Goal: Information Seeking & Learning: Learn about a topic

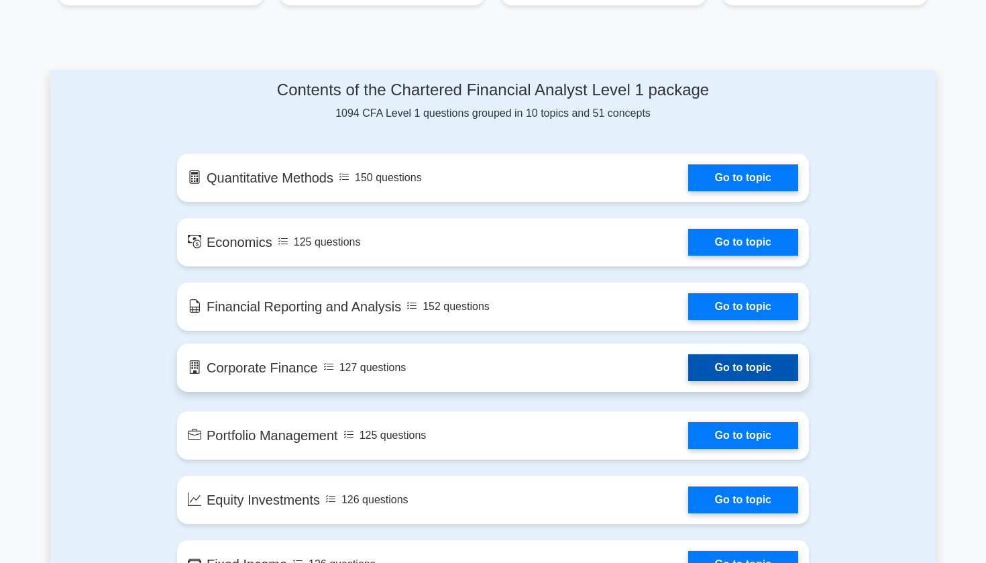
scroll to position [623, 0]
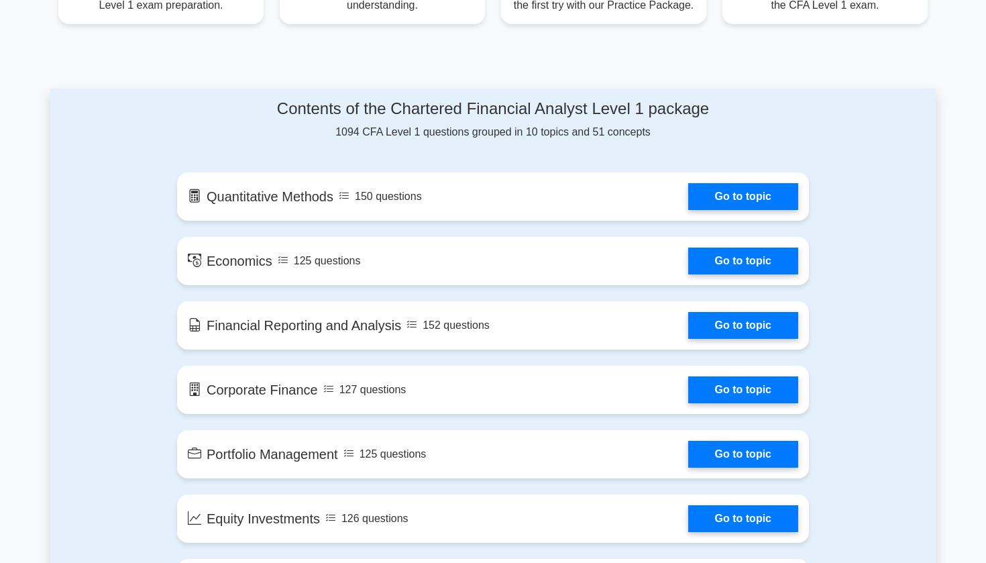
drag, startPoint x: 338, startPoint y: 131, endPoint x: 620, endPoint y: 123, distance: 281.9
click at [620, 123] on div "Contents of the Chartered Financial Analyst Level 1 package 1094 CFA Level 1 qu…" at bounding box center [493, 119] width 632 height 41
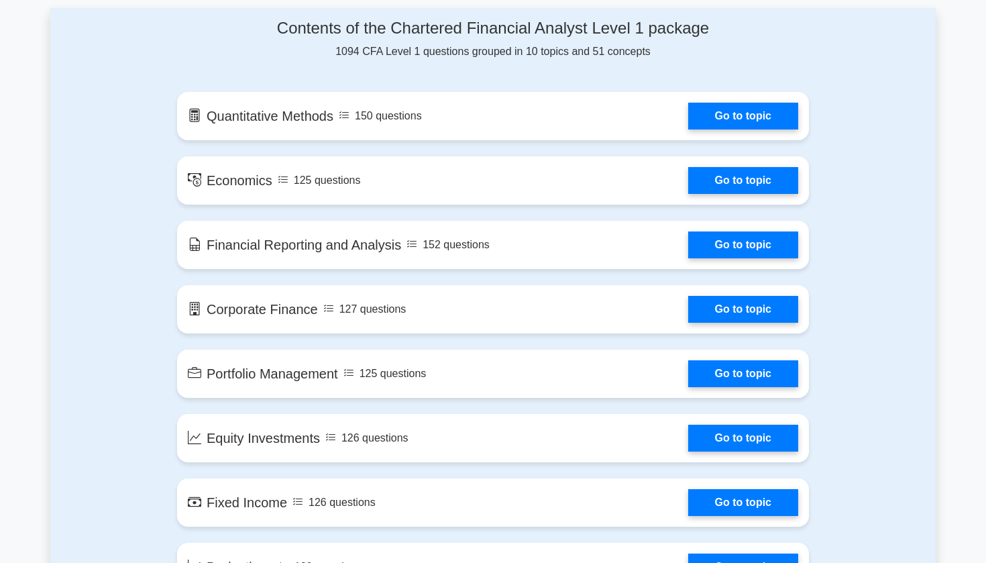
scroll to position [700, 0]
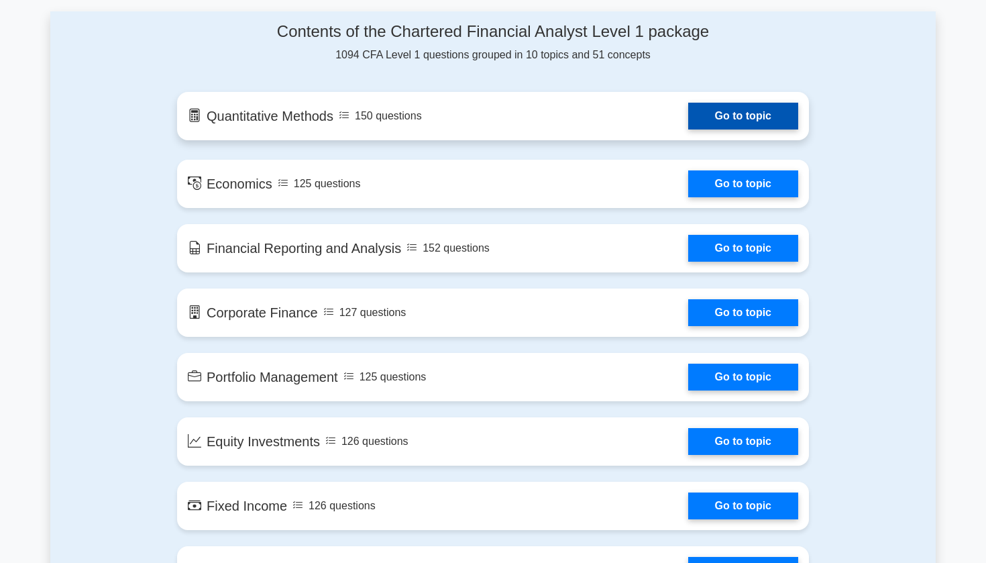
click at [733, 113] on link "Go to topic" at bounding box center [743, 116] width 110 height 27
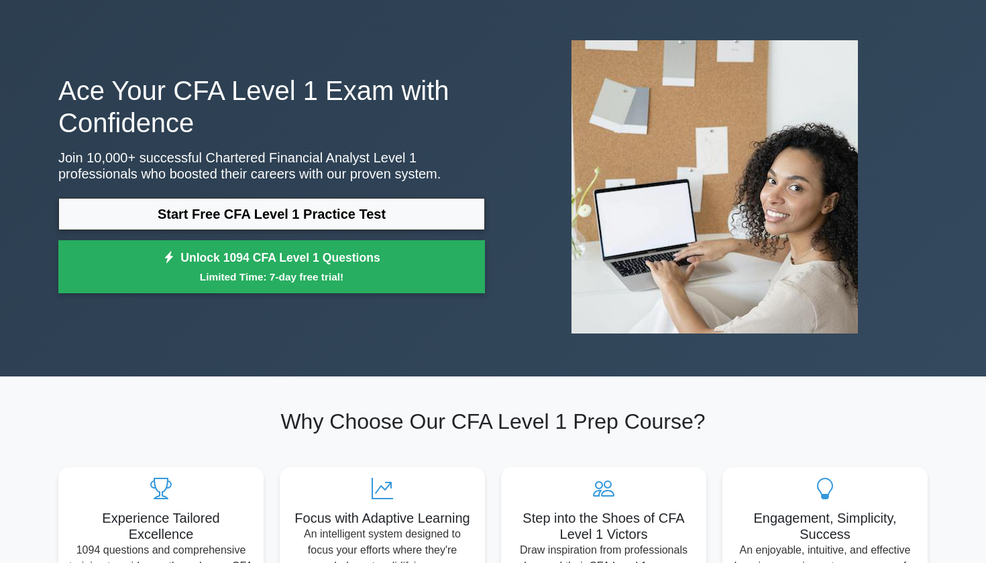
scroll to position [67, 0]
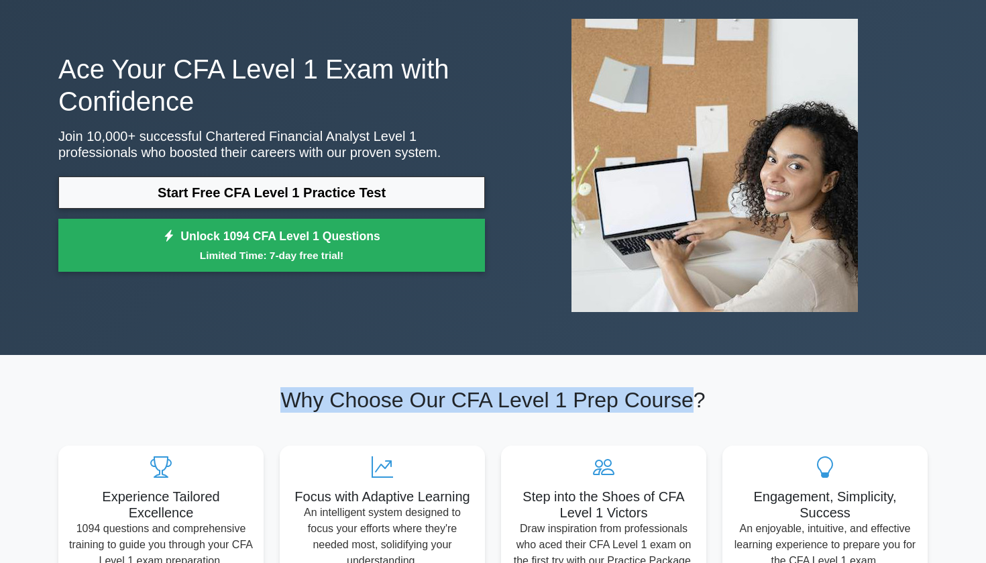
drag, startPoint x: 292, startPoint y: 401, endPoint x: 682, endPoint y: 399, distance: 390.5
click at [682, 399] on h2 "Why Choose Our CFA Level 1 Prep Course?" at bounding box center [493, 399] width 870 height 25
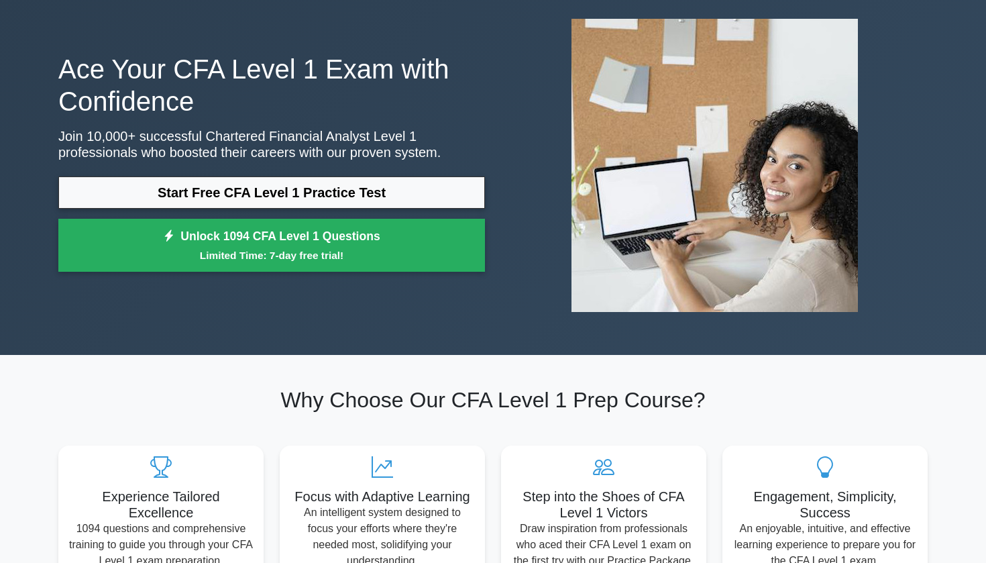
click at [697, 399] on h2 "Why Choose Our CFA Level 1 Prep Course?" at bounding box center [493, 399] width 870 height 25
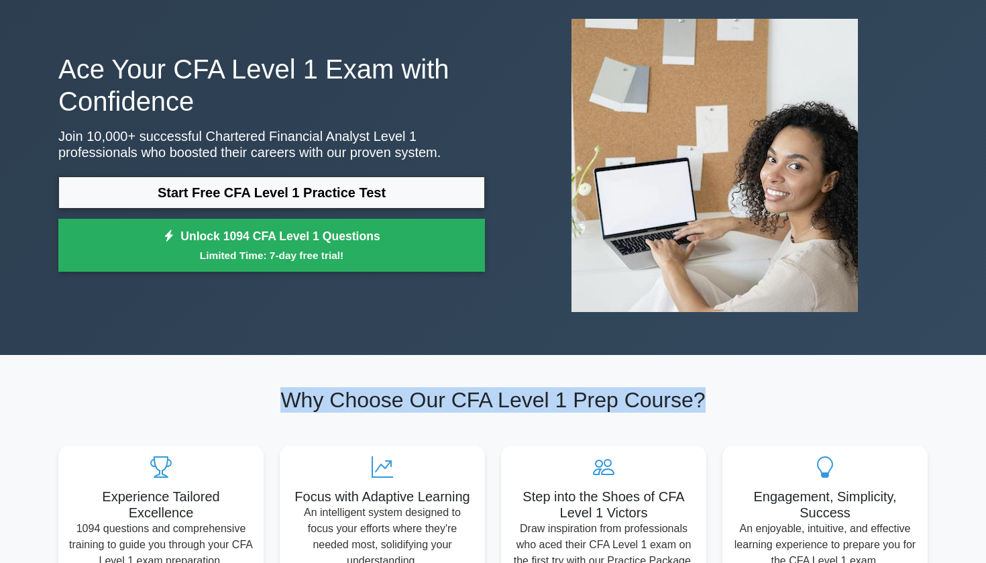
drag, startPoint x: 697, startPoint y: 399, endPoint x: 268, endPoint y: 393, distance: 429.5
click at [268, 393] on h2 "Why Choose Our CFA Level 1 Prep Course?" at bounding box center [493, 399] width 870 height 25
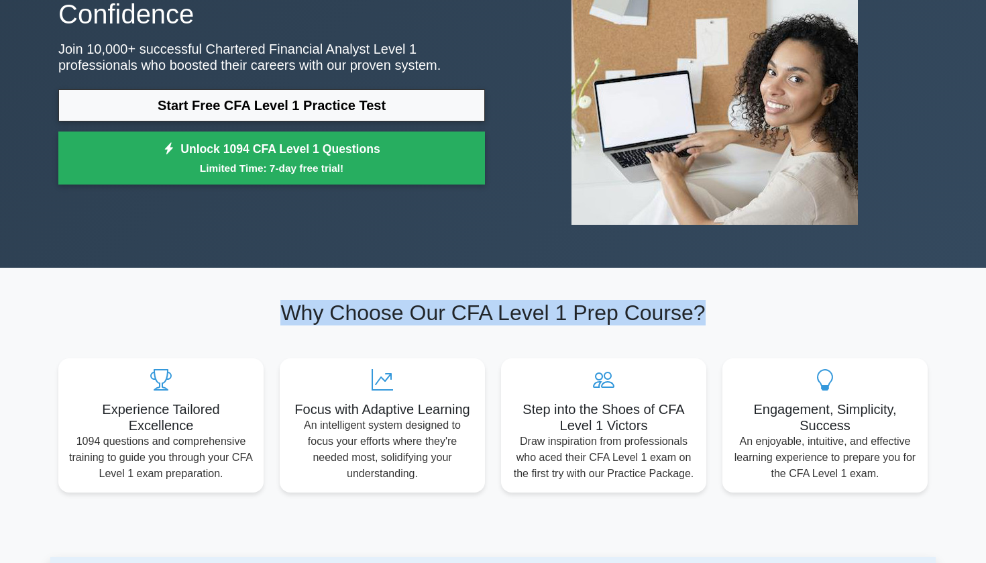
scroll to position [159, 0]
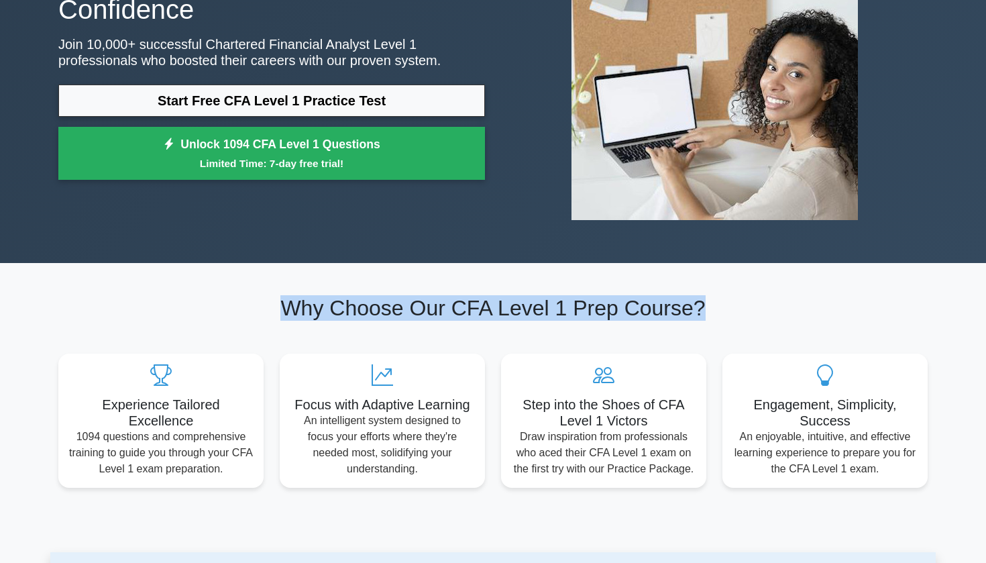
click at [274, 312] on h2 "Why Choose Our CFA Level 1 Prep Course?" at bounding box center [493, 307] width 870 height 25
drag, startPoint x: 291, startPoint y: 307, endPoint x: 700, endPoint y: 307, distance: 408.7
click at [700, 307] on h2 "Why Choose Our CFA Level 1 Prep Course?" at bounding box center [493, 307] width 870 height 25
drag, startPoint x: 700, startPoint y: 307, endPoint x: 291, endPoint y: 306, distance: 409.3
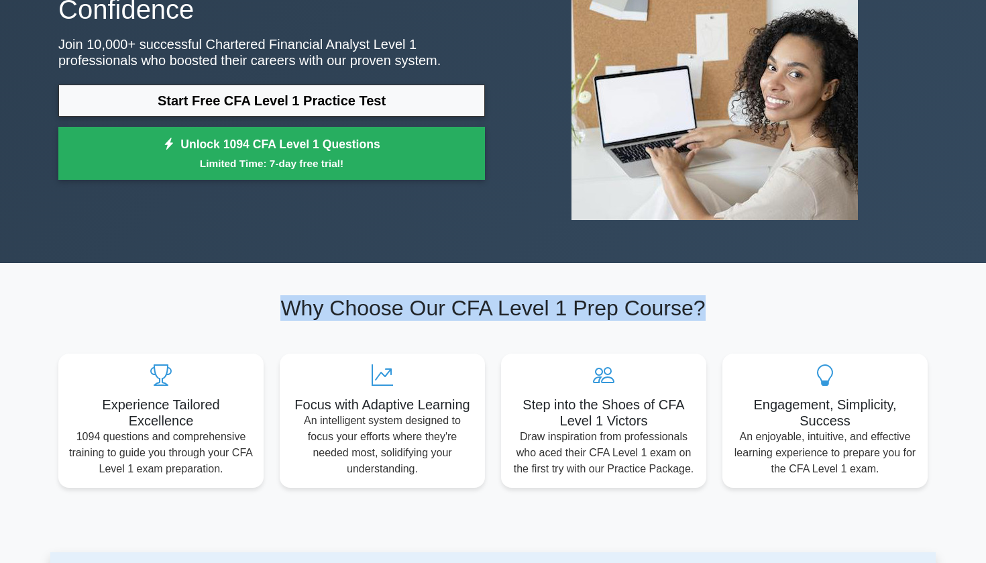
click at [291, 306] on h2 "Why Choose Our CFA Level 1 Prep Course?" at bounding box center [493, 307] width 870 height 25
drag, startPoint x: 291, startPoint y: 306, endPoint x: 688, endPoint y: 305, distance: 397.3
click at [688, 305] on h2 "Why Choose Our CFA Level 1 Prep Course?" at bounding box center [493, 307] width 870 height 25
click at [708, 298] on h2 "Why Choose Our CFA Level 1 Prep Course?" at bounding box center [493, 307] width 870 height 25
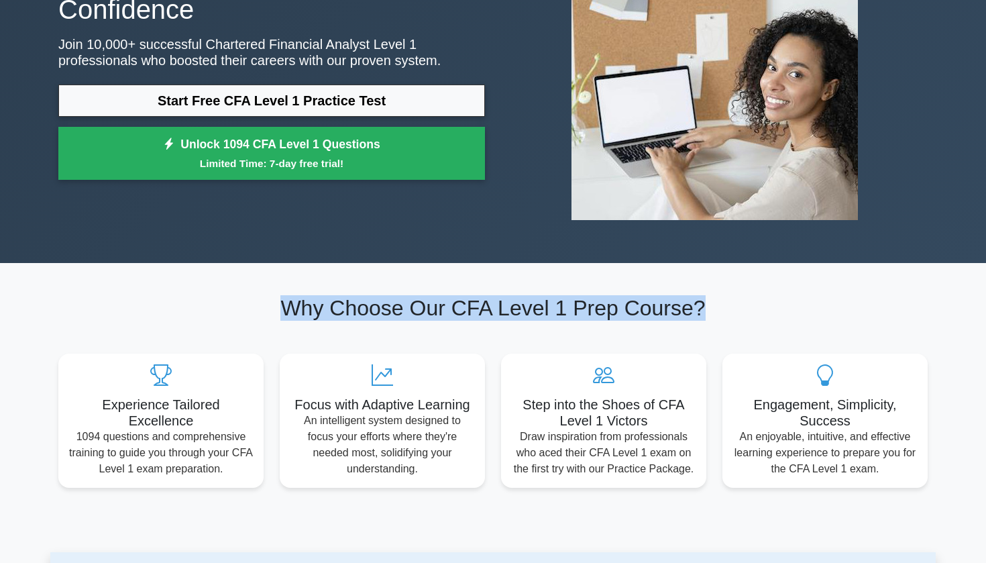
drag, startPoint x: 290, startPoint y: 309, endPoint x: 702, endPoint y: 317, distance: 412.1
click at [702, 317] on h2 "Why Choose Our CFA Level 1 Prep Course?" at bounding box center [493, 307] width 870 height 25
drag, startPoint x: 695, startPoint y: 301, endPoint x: 330, endPoint y: 292, distance: 365.2
click at [330, 292] on section "Why Choose Our CFA Level 1 Prep Course? Experience Tailored Excellence 1094 que…" at bounding box center [493, 391] width 886 height 256
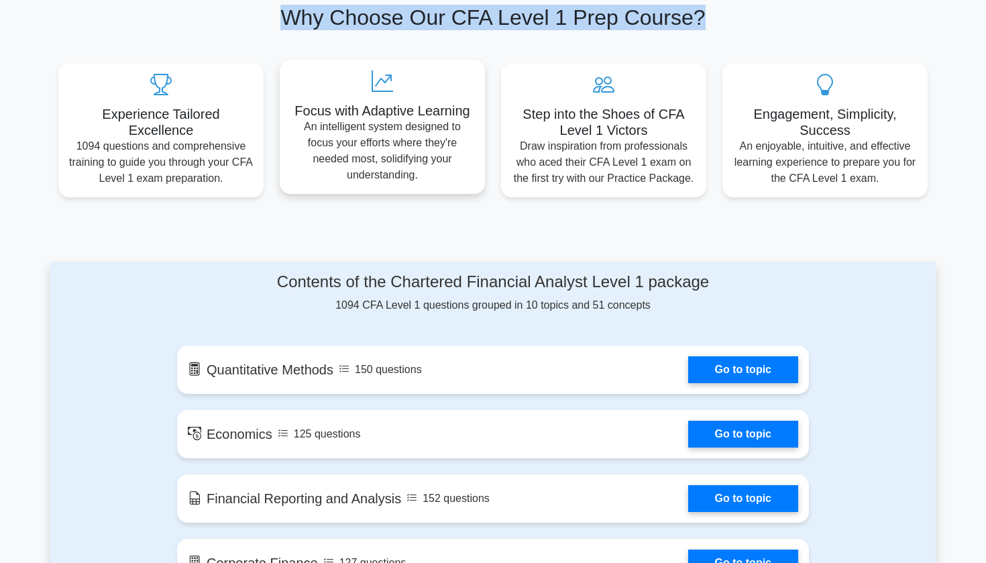
scroll to position [516, 0]
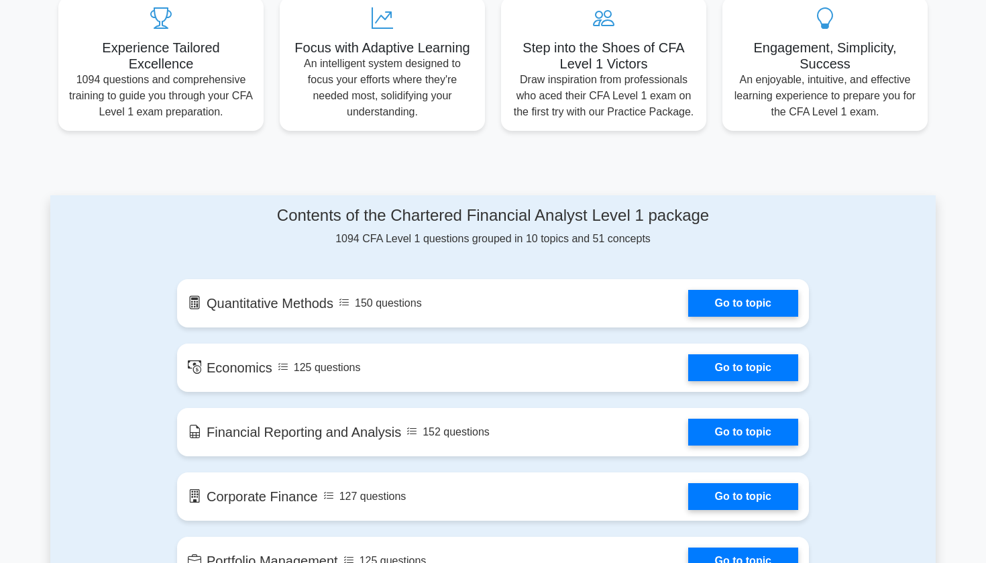
drag, startPoint x: 282, startPoint y: 215, endPoint x: 656, endPoint y: 243, distance: 375.4
click at [656, 243] on div "Contents of the Chartered Financial Analyst Level 1 package 1094 CFA Level 1 qu…" at bounding box center [493, 226] width 632 height 41
drag, startPoint x: 651, startPoint y: 237, endPoint x: 280, endPoint y: 215, distance: 371.7
click at [280, 213] on div "Contents of the Chartered Financial Analyst Level 1 package 1094 CFA Level 1 qu…" at bounding box center [493, 226] width 632 height 41
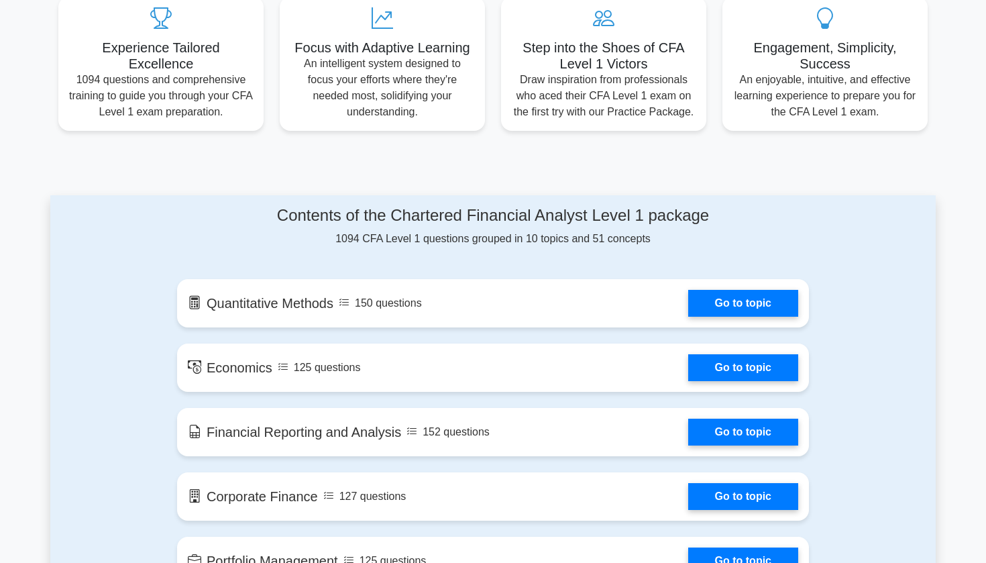
click at [280, 215] on h4 "Contents of the Chartered Financial Analyst Level 1 package" at bounding box center [493, 215] width 632 height 19
drag, startPoint x: 280, startPoint y: 215, endPoint x: 656, endPoint y: 240, distance: 376.6
click at [656, 240] on div "Contents of the Chartered Financial Analyst Level 1 package 1094 CFA Level 1 qu…" at bounding box center [493, 226] width 632 height 41
drag, startPoint x: 655, startPoint y: 240, endPoint x: 321, endPoint y: 213, distance: 334.5
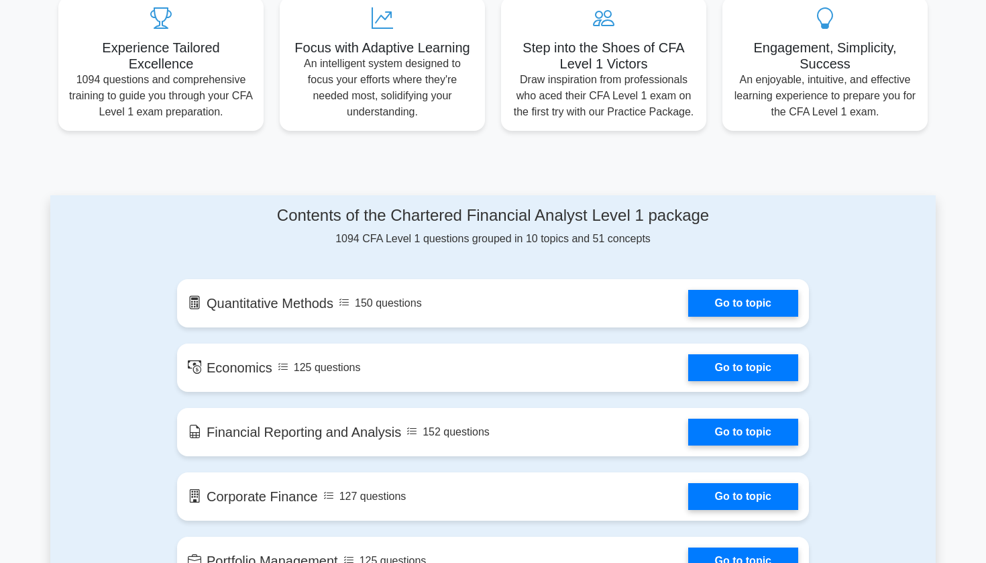
click at [321, 213] on div "Contents of the Chartered Financial Analyst Level 1 package 1094 CFA Level 1 qu…" at bounding box center [493, 226] width 632 height 41
click at [282, 209] on h4 "Contents of the Chartered Financial Analyst Level 1 package" at bounding box center [493, 215] width 632 height 19
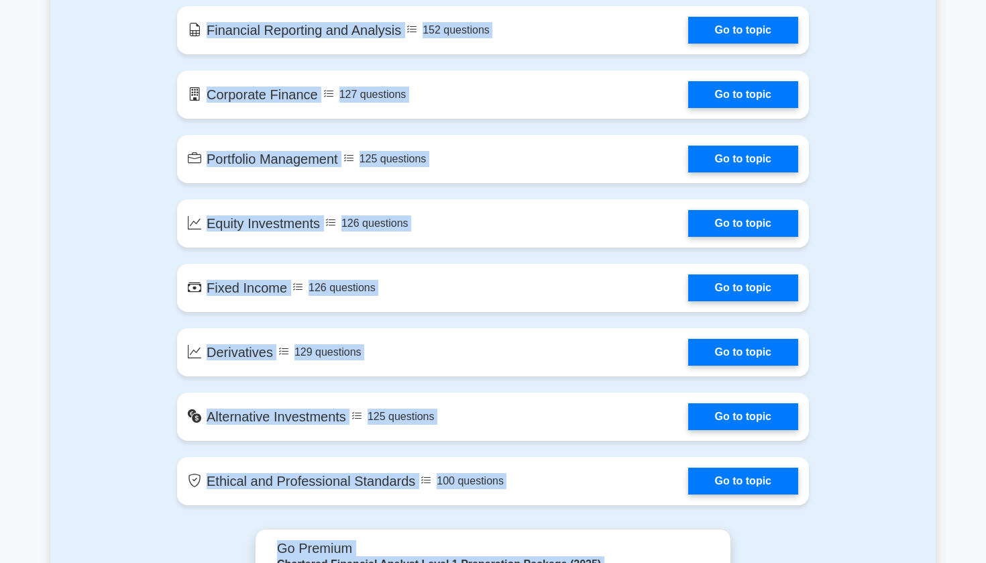
scroll to position [954, 0]
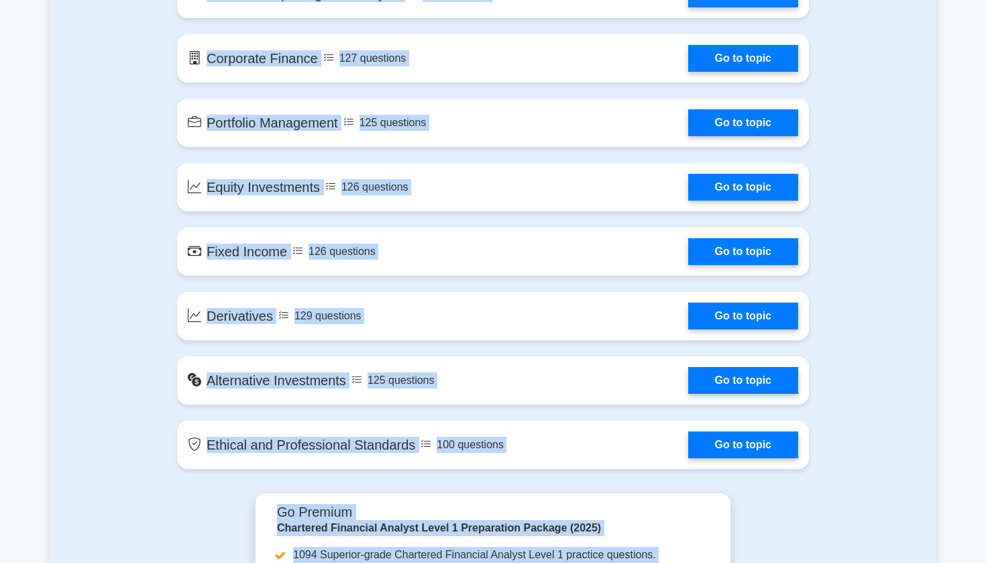
drag, startPoint x: 282, startPoint y: 209, endPoint x: 380, endPoint y: 562, distance: 366.5
click at [380, 562] on section "Contents of the Chartered Financial Analyst Level 1 package 1094 CFA Level 1 qu…" at bounding box center [493, 559] width 886 height 1604
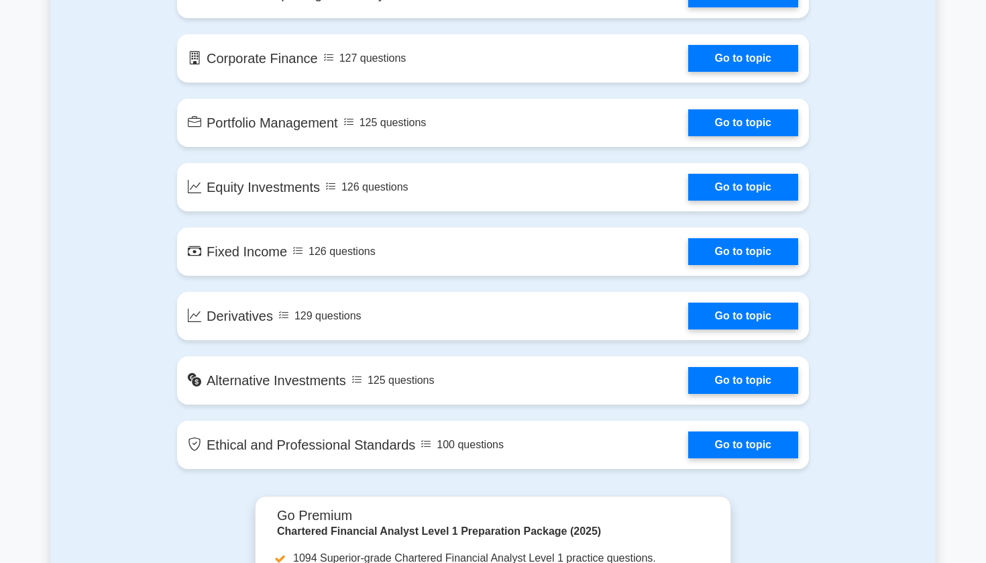
click at [892, 269] on div "Contents of the Chartered Financial Analyst Level 1 package 1094 CFA Level 1 qu…" at bounding box center [493, 126] width 886 height 739
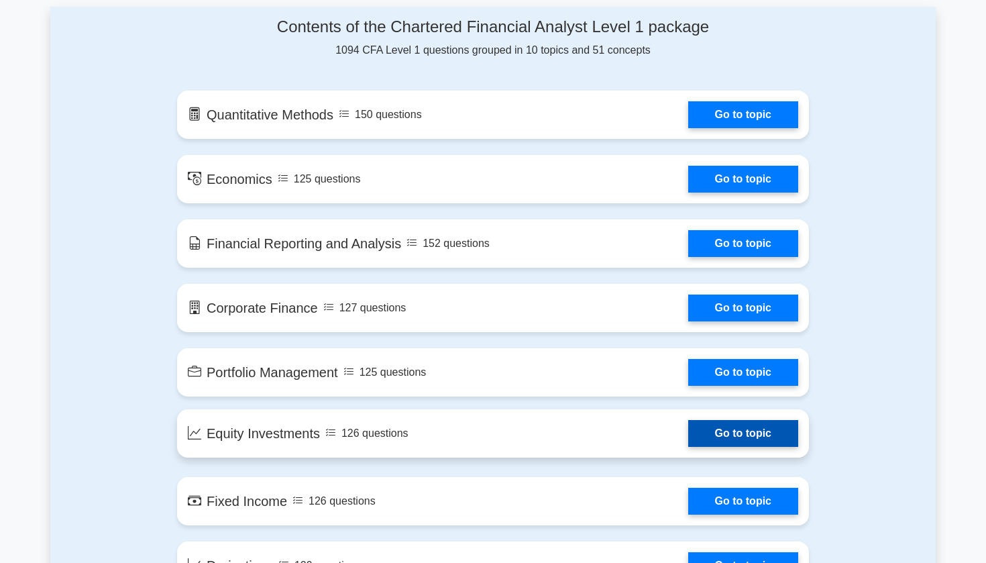
scroll to position [706, 0]
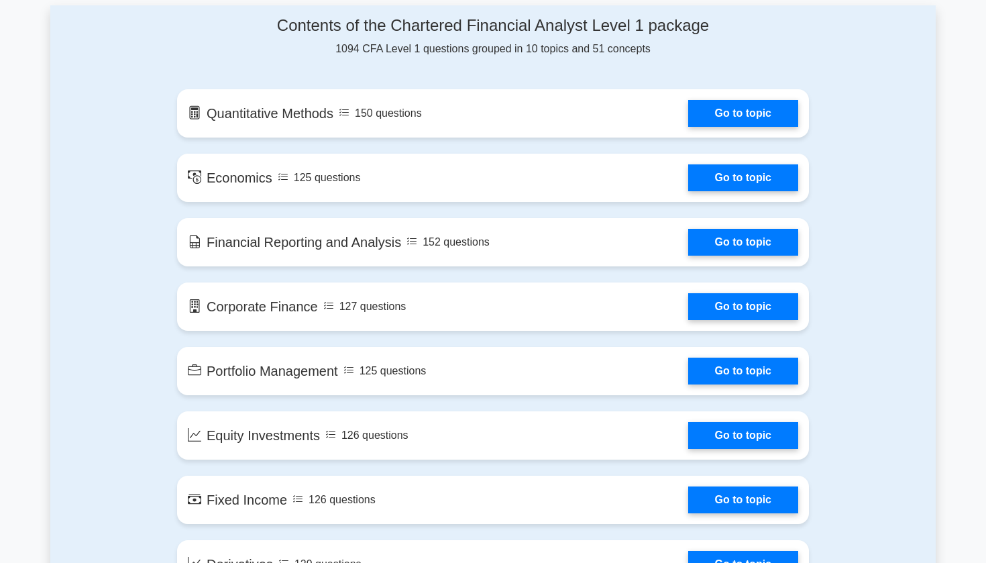
drag, startPoint x: 282, startPoint y: 24, endPoint x: 658, endPoint y: 52, distance: 377.5
click at [658, 52] on div "Contents of the Chartered Financial Analyst Level 1 package 1094 CFA Level 1 qu…" at bounding box center [493, 36] width 632 height 41
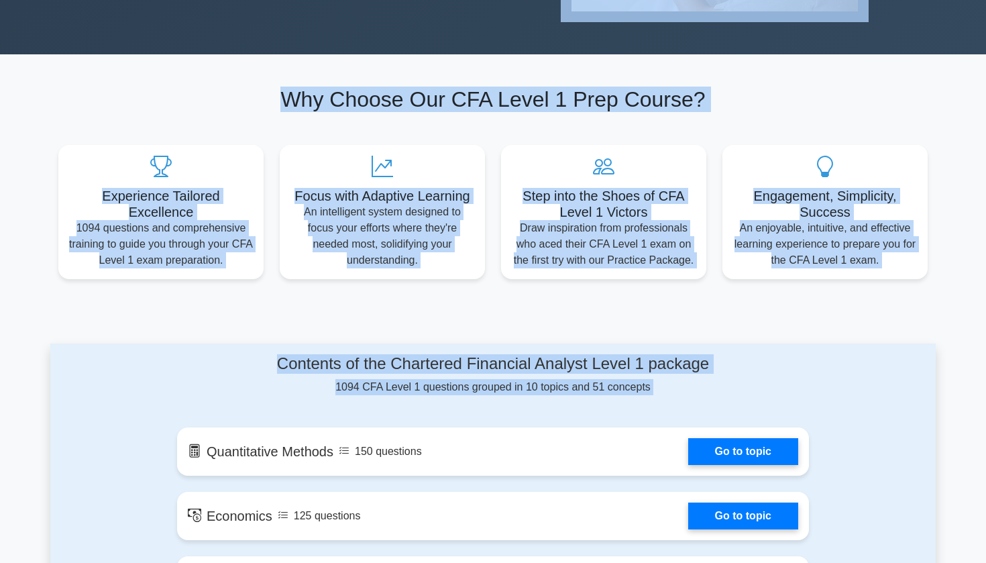
scroll to position [308, 0]
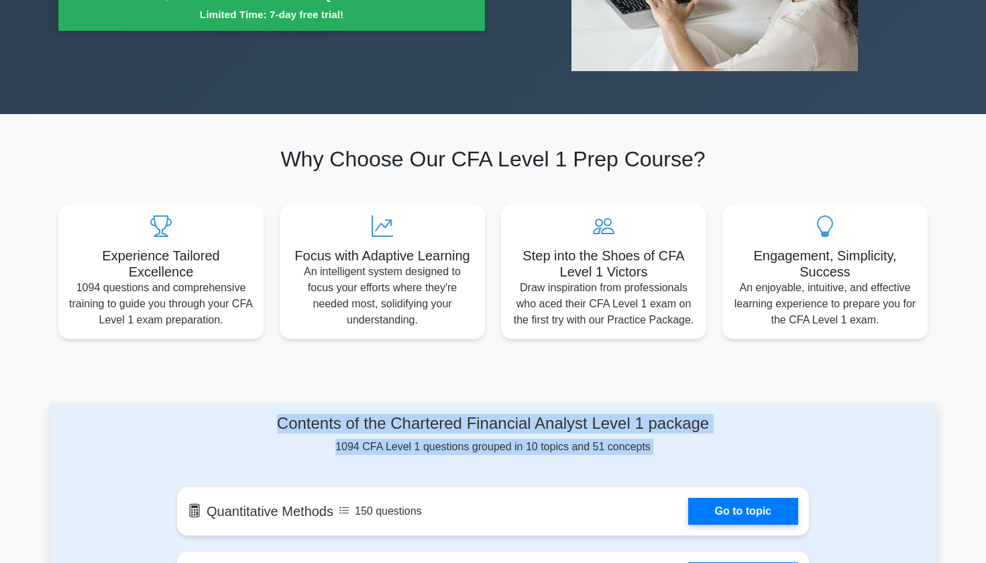
drag, startPoint x: 213, startPoint y: 123, endPoint x: 273, endPoint y: 427, distance: 309.3
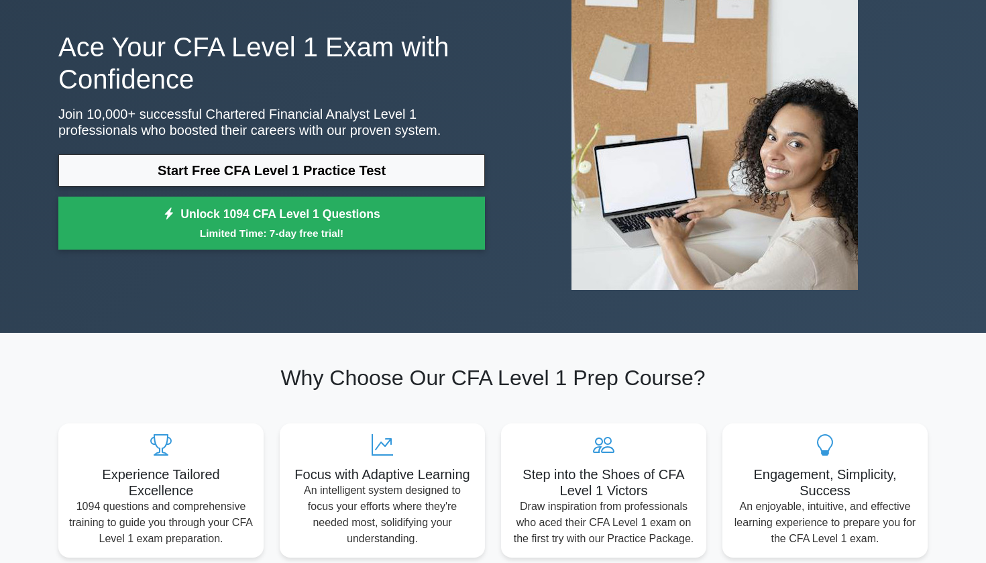
scroll to position [90, 0]
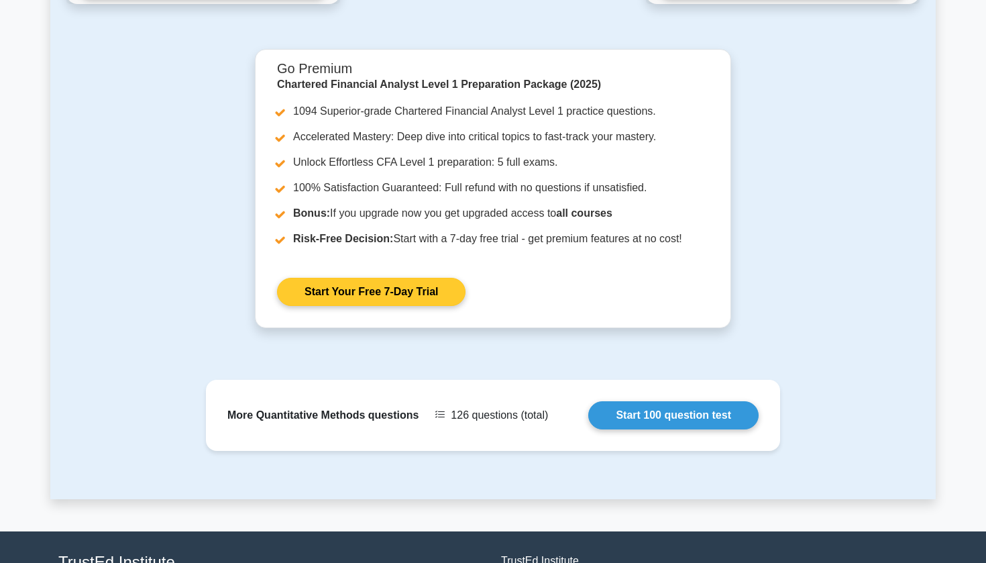
scroll to position [1182, 0]
